Goal: Task Accomplishment & Management: Manage account settings

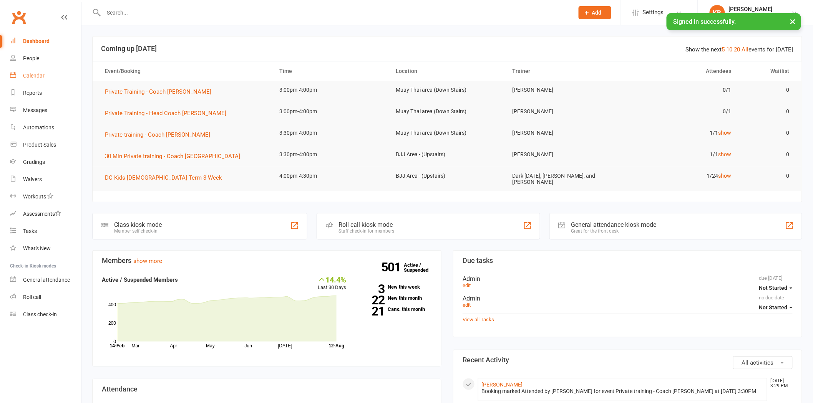
click at [34, 78] on div "Calendar" at bounding box center [34, 76] width 22 height 6
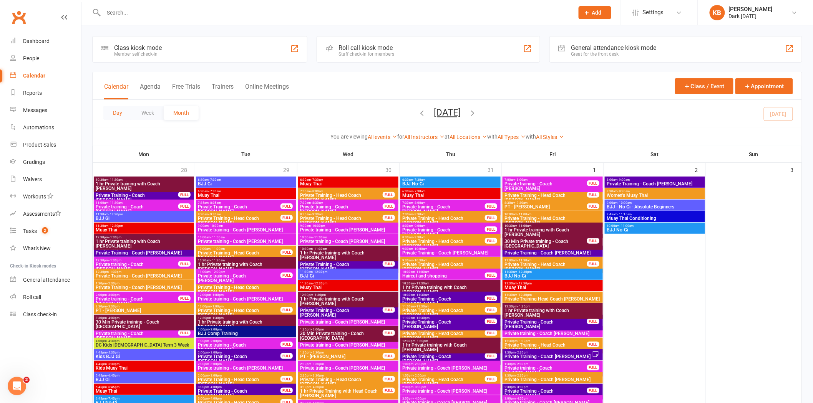
click at [110, 114] on button "Day" at bounding box center [117, 113] width 28 height 14
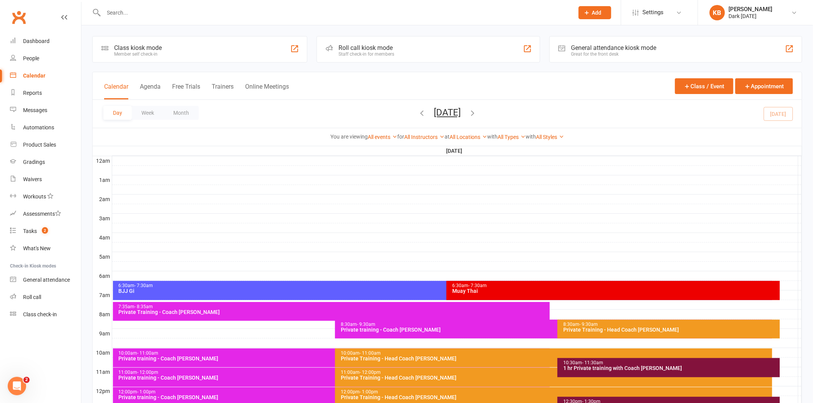
click at [477, 116] on icon "button" at bounding box center [472, 113] width 8 height 8
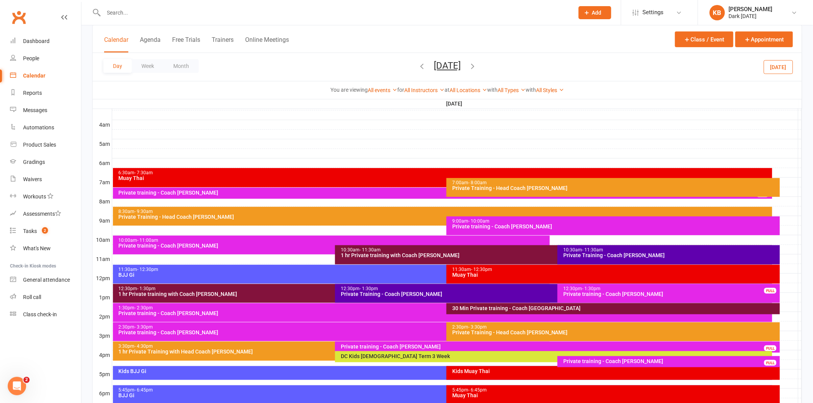
scroll to position [128, 0]
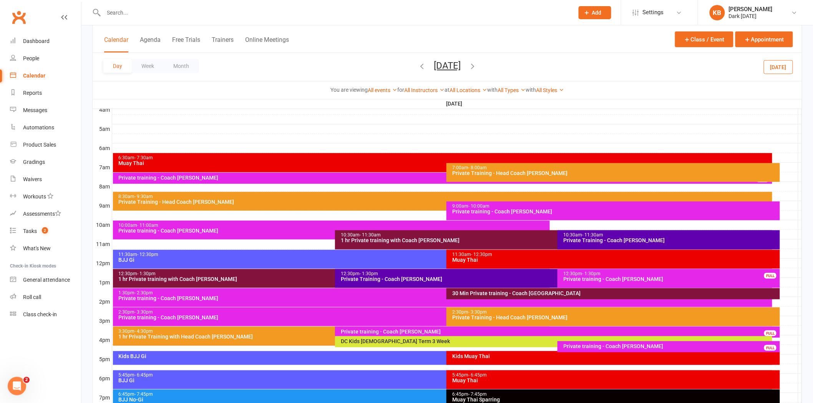
click at [392, 240] on div "1 hr Private training with Coach [PERSON_NAME]" at bounding box center [555, 240] width 430 height 5
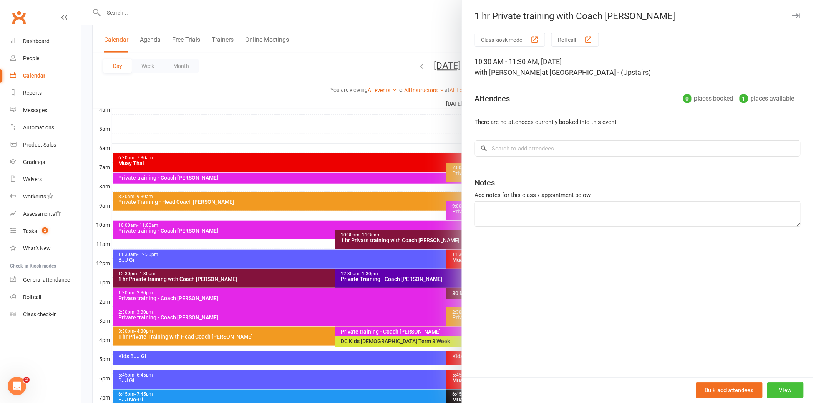
click at [796, 394] on button "View" at bounding box center [785, 391] width 36 height 16
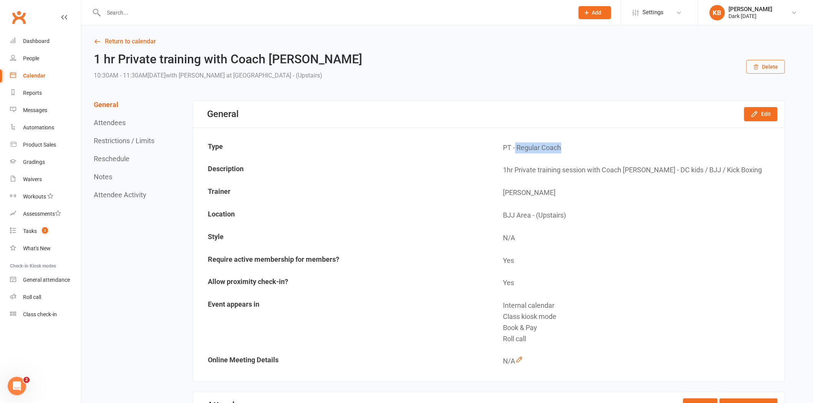
drag, startPoint x: 515, startPoint y: 144, endPoint x: 584, endPoint y: 152, distance: 69.2
click at [584, 152] on td "PT - Regular Coach" at bounding box center [636, 148] width 295 height 22
click at [761, 105] on div "General Edit" at bounding box center [488, 114] width 591 height 27
click at [758, 116] on icon "button" at bounding box center [755, 114] width 8 height 8
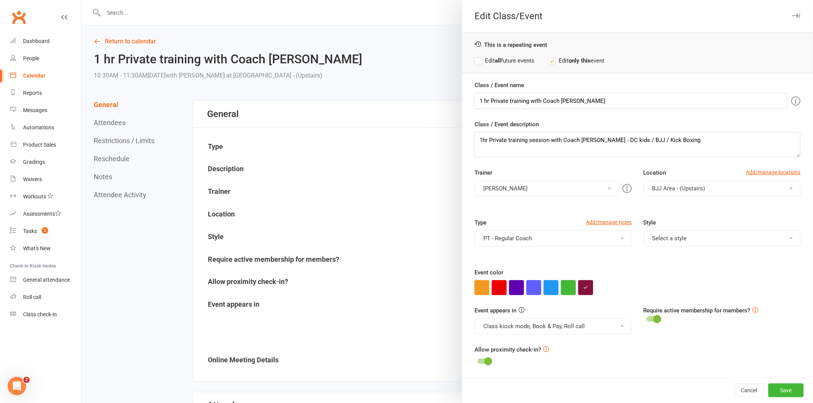
click at [532, 242] on button "PT - Regular Coach" at bounding box center [552, 239] width 157 height 16
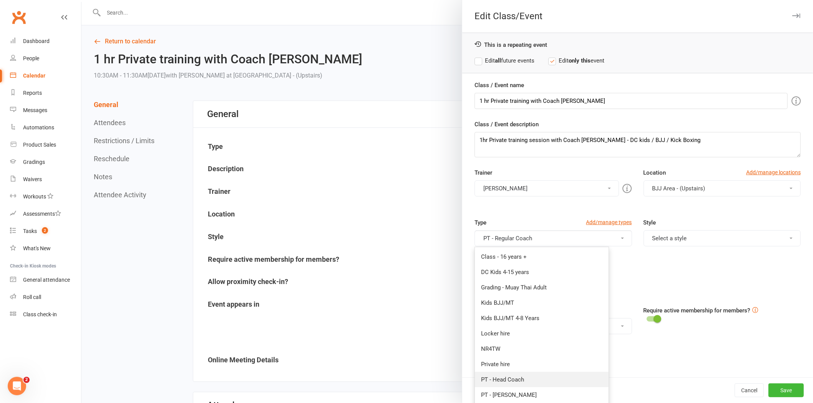
click at [539, 380] on link "PT - Head Coach" at bounding box center [542, 379] width 134 height 15
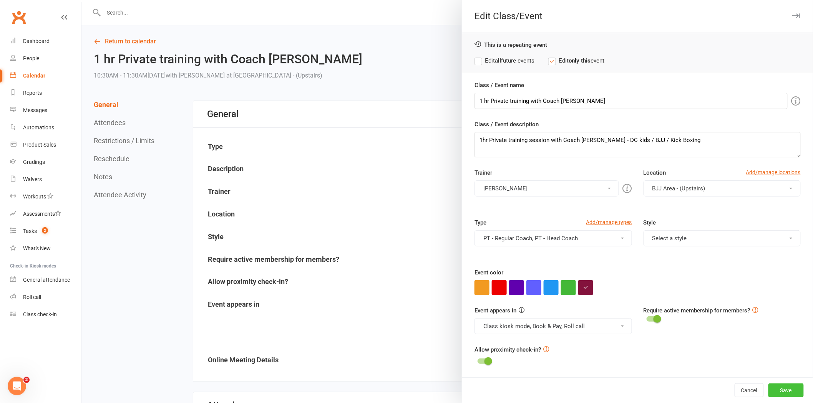
click at [790, 397] on button "Save" at bounding box center [785, 391] width 35 height 14
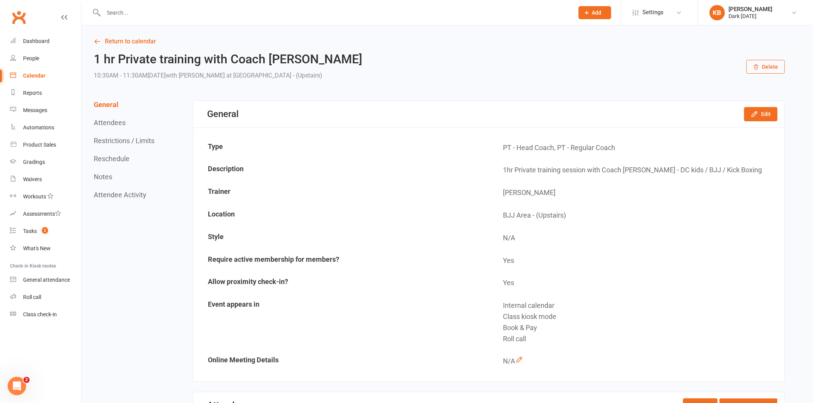
click at [114, 121] on button "Attendees" at bounding box center [110, 123] width 32 height 8
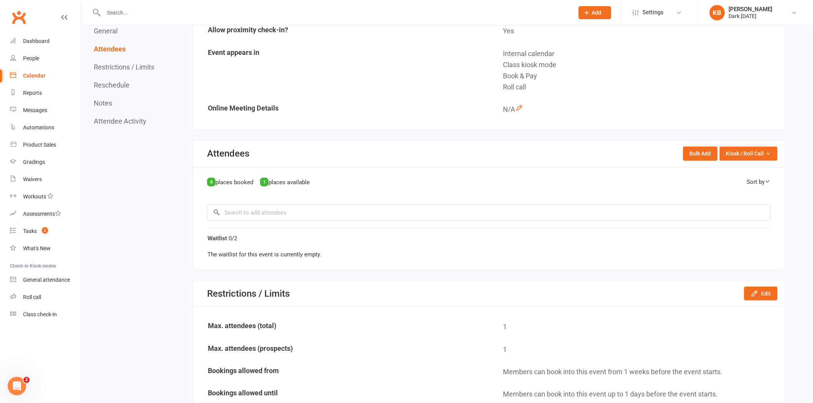
scroll to position [252, 0]
click at [301, 206] on input "search" at bounding box center [489, 212] width 564 height 16
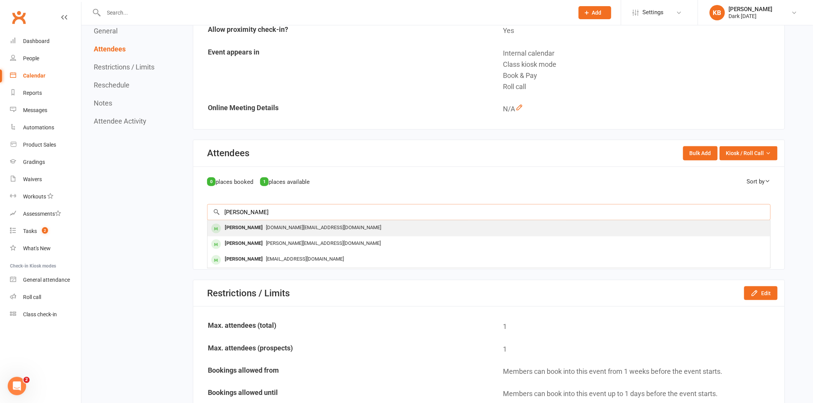
type input "beth"
click at [254, 224] on div "[PERSON_NAME]" at bounding box center [244, 227] width 44 height 11
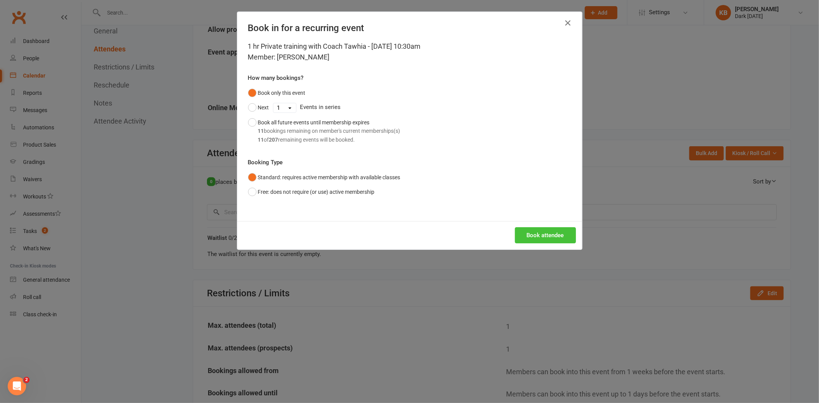
click at [546, 236] on button "Book attendee" at bounding box center [545, 235] width 61 height 16
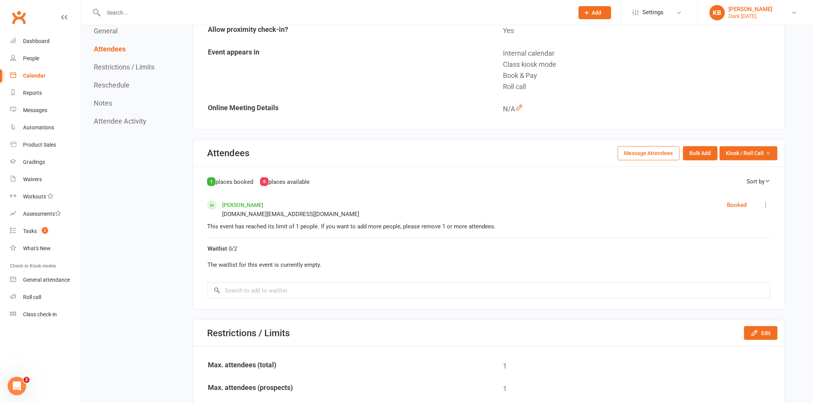
click at [767, 9] on div "[PERSON_NAME]" at bounding box center [751, 9] width 44 height 7
click at [763, 35] on link "My profile" at bounding box center [755, 34] width 115 height 18
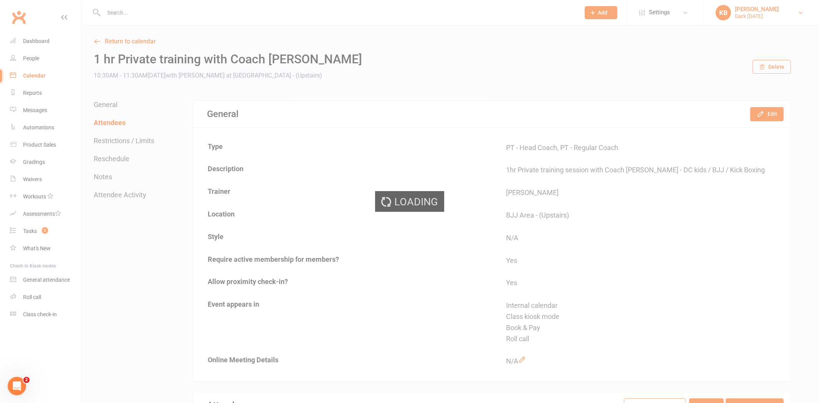
click at [751, 6] on div "[PERSON_NAME]" at bounding box center [757, 9] width 44 height 7
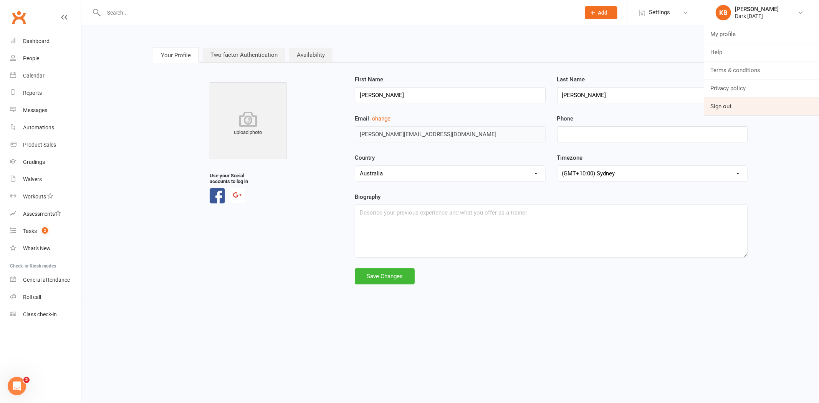
click at [764, 101] on link "Sign out" at bounding box center [762, 107] width 115 height 18
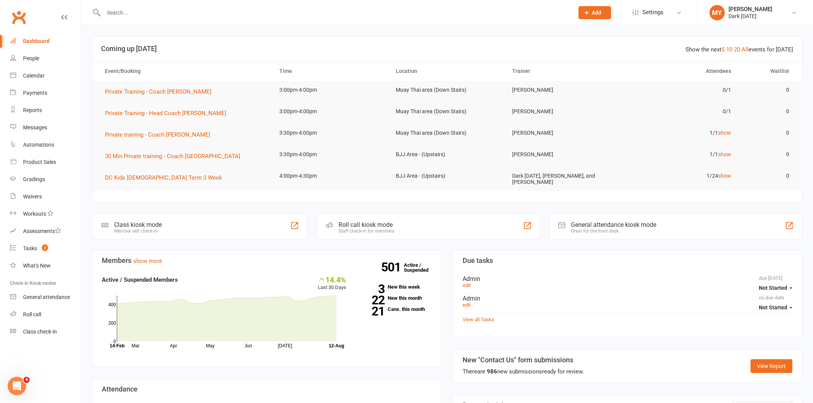
click at [133, 14] on input "text" at bounding box center [334, 12] width 467 height 11
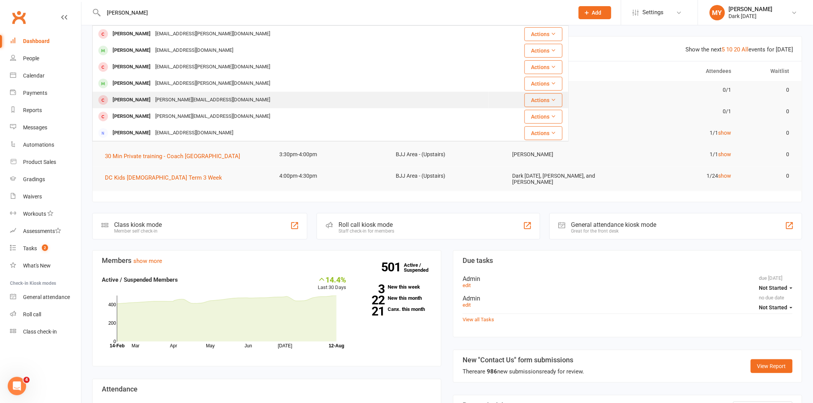
type input "[PERSON_NAME]"
click at [166, 98] on div "[PERSON_NAME][EMAIL_ADDRESS][DOMAIN_NAME]" at bounding box center [212, 100] width 119 height 11
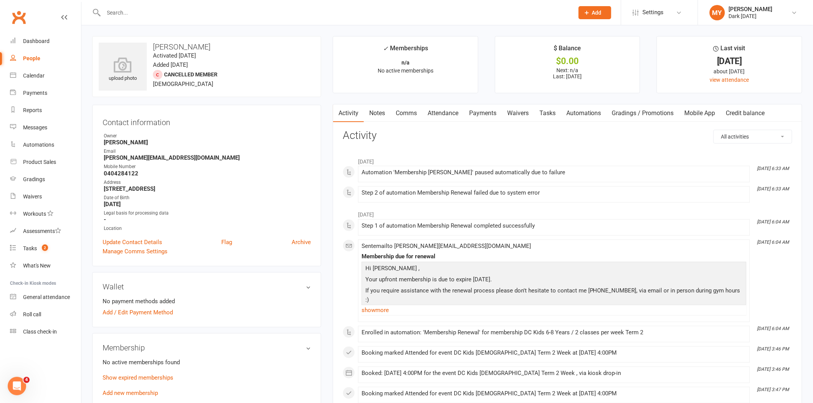
click at [440, 114] on link "Attendance" at bounding box center [442, 113] width 41 height 18
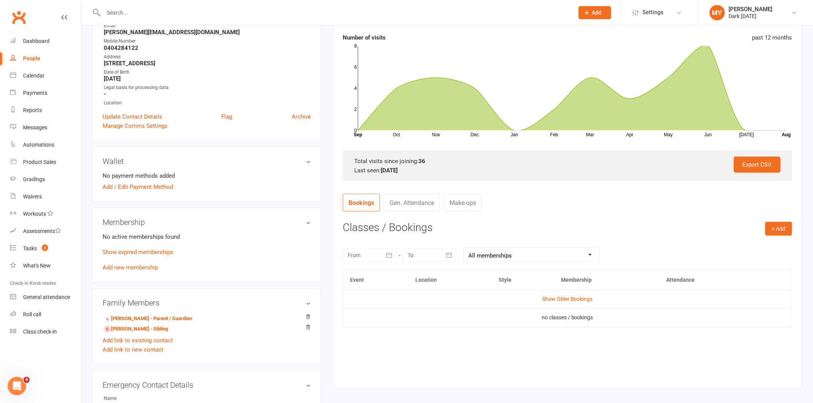
scroll to position [128, 0]
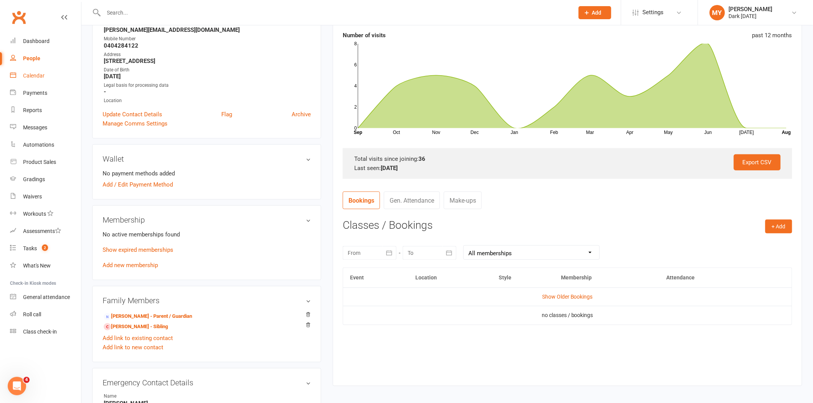
click at [36, 76] on div "Calendar" at bounding box center [34, 76] width 22 height 6
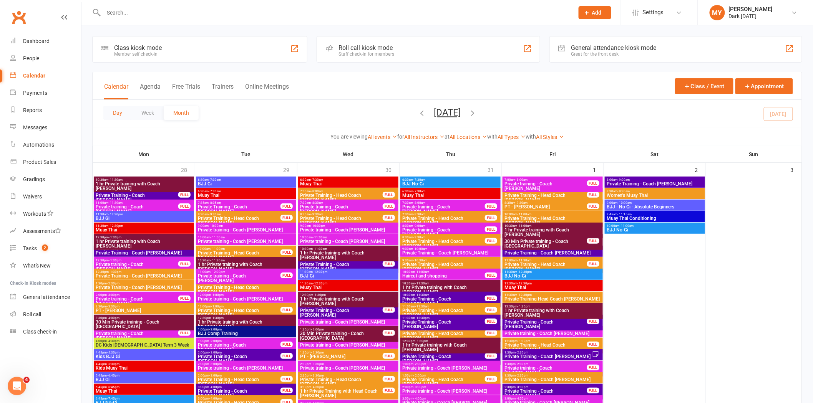
click at [116, 116] on button "Day" at bounding box center [117, 113] width 28 height 14
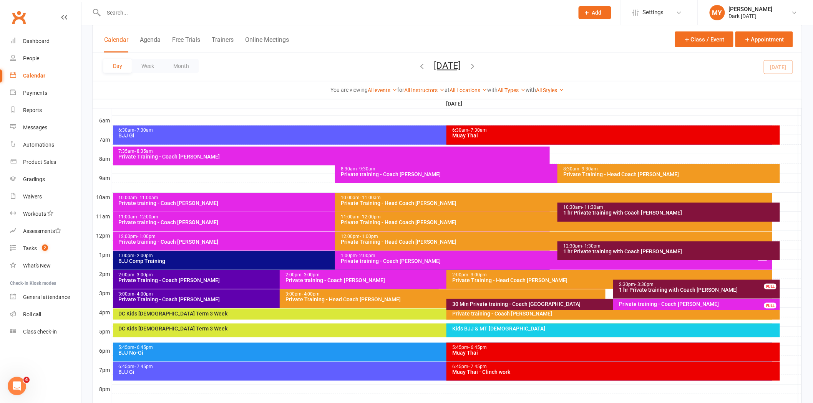
scroll to position [171, 0]
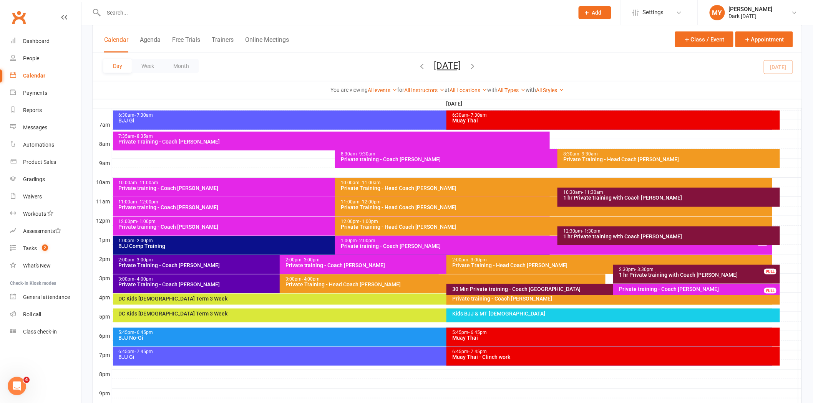
click at [222, 12] on input "text" at bounding box center [334, 12] width 467 height 11
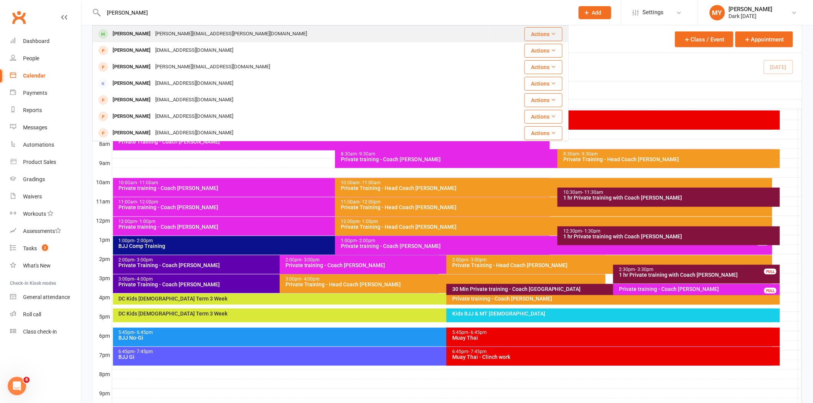
type input "[PERSON_NAME]"
click at [204, 33] on div "[PERSON_NAME][EMAIL_ADDRESS][PERSON_NAME][DOMAIN_NAME]" at bounding box center [231, 33] width 156 height 11
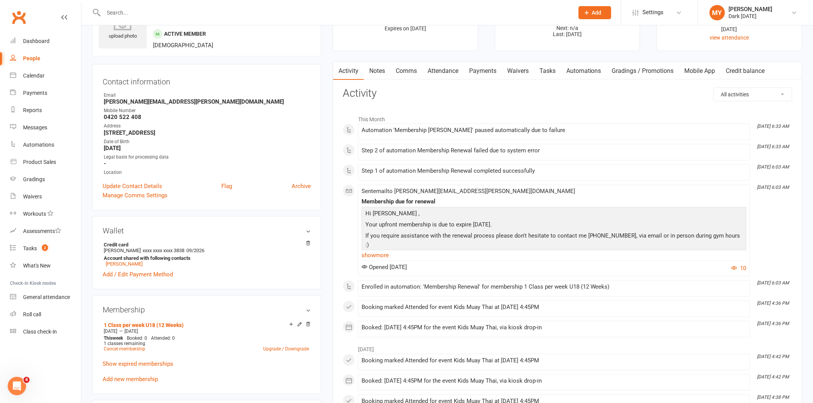
scroll to position [43, 0]
click at [36, 201] on link "Waivers" at bounding box center [45, 196] width 71 height 17
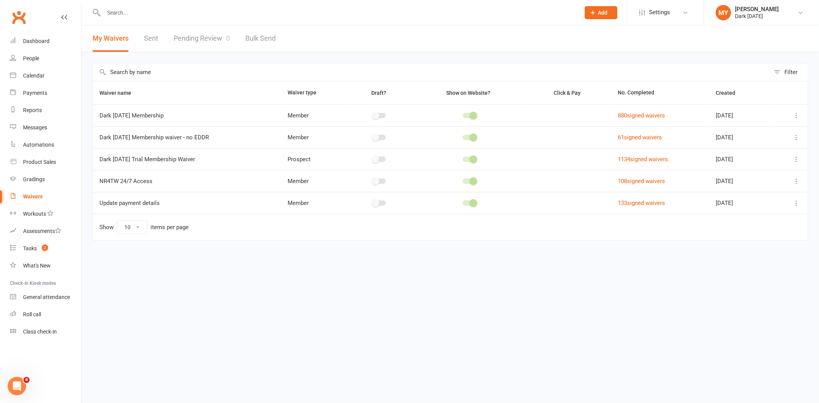
click at [185, 37] on link "Pending Review 0" at bounding box center [202, 38] width 56 height 27
